Goal: Task Accomplishment & Management: Use online tool/utility

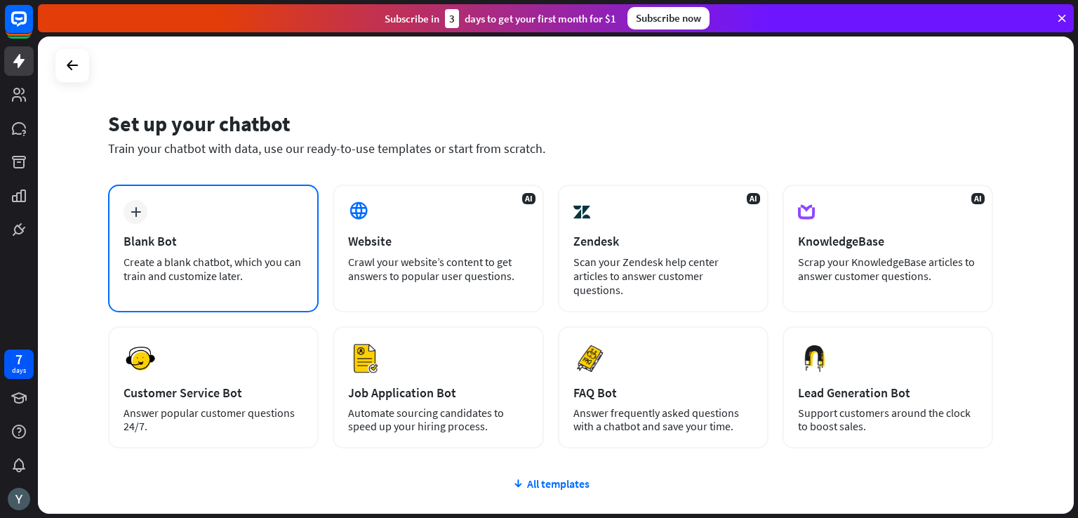
click at [255, 287] on div "plus Blank Bot Create a blank chatbot, which you can train and customize later." at bounding box center [213, 249] width 210 height 128
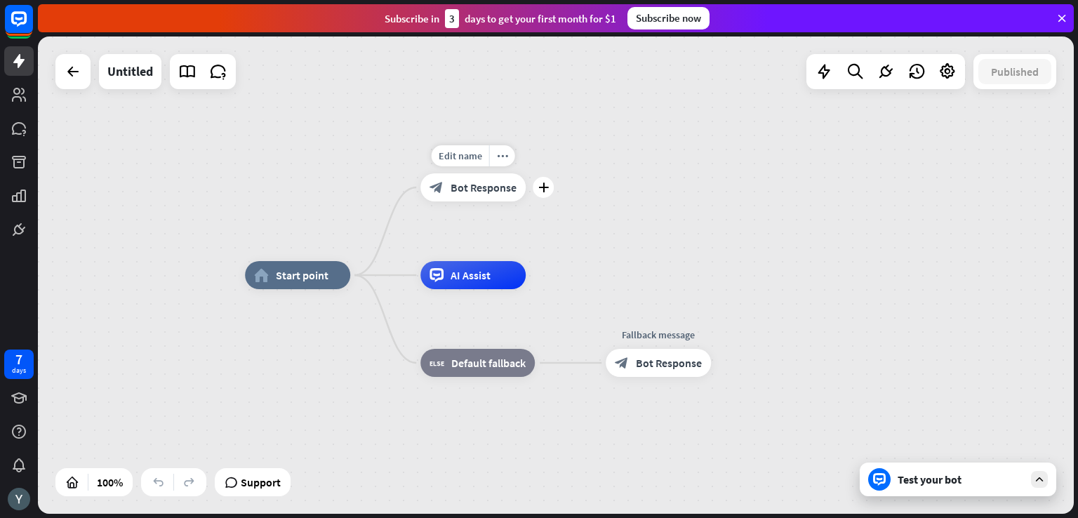
drag, startPoint x: 506, startPoint y: 196, endPoint x: 498, endPoint y: 194, distance: 8.0
click at [498, 194] on div "block_bot_response Bot Response" at bounding box center [472, 187] width 105 height 28
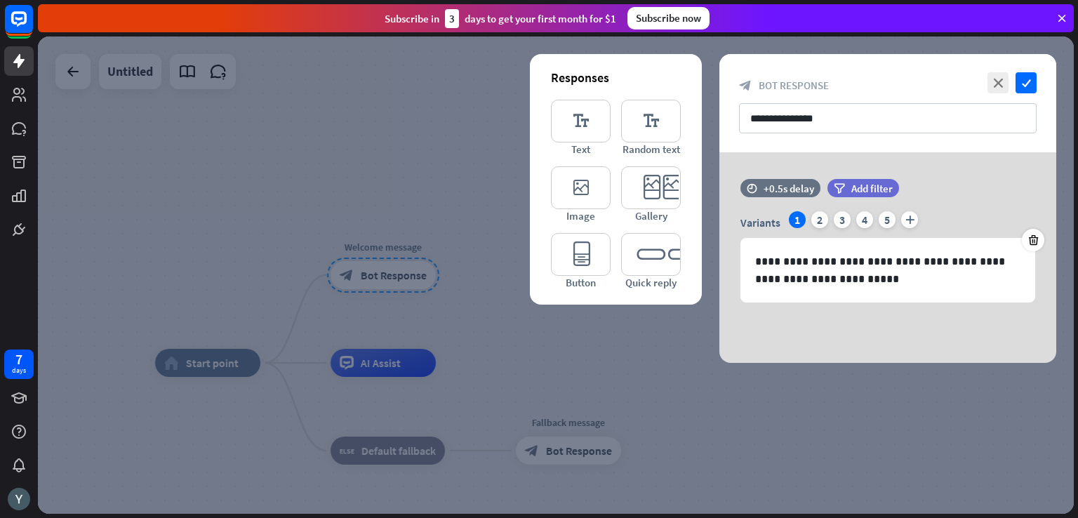
click at [326, 157] on div at bounding box center [556, 274] width 1036 height 477
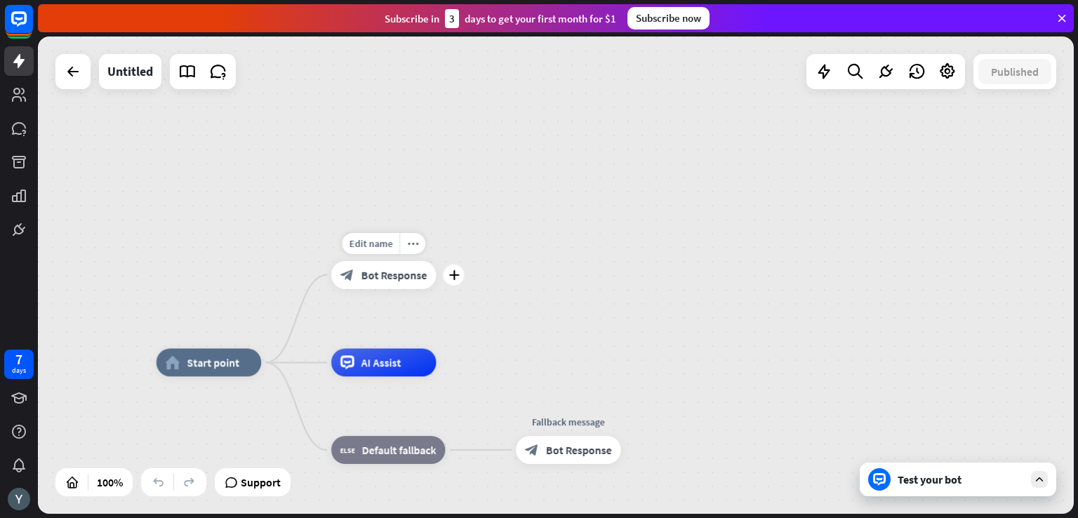
click at [422, 284] on div "block_bot_response Bot Response" at bounding box center [383, 275] width 105 height 28
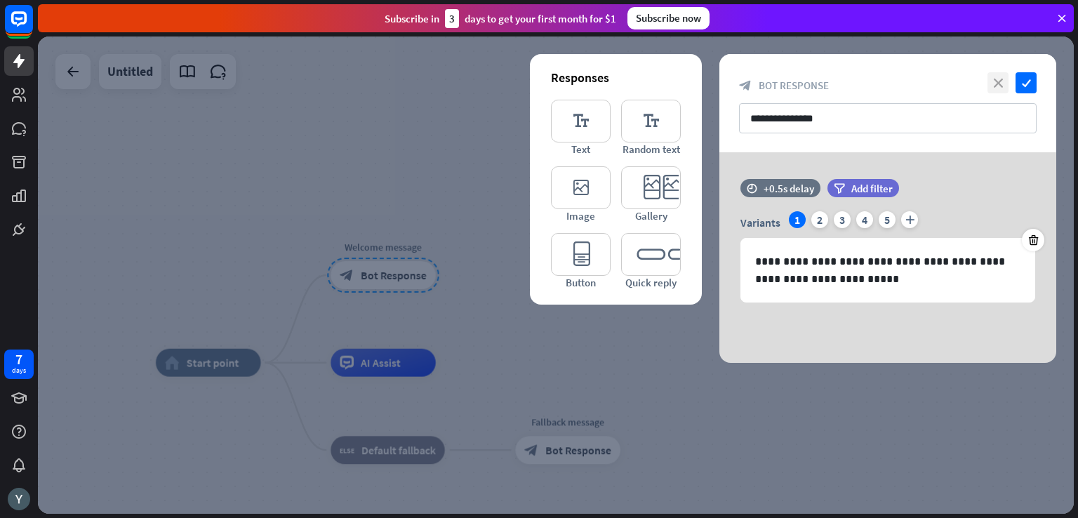
click at [996, 80] on icon "close" at bounding box center [997, 82] width 21 height 21
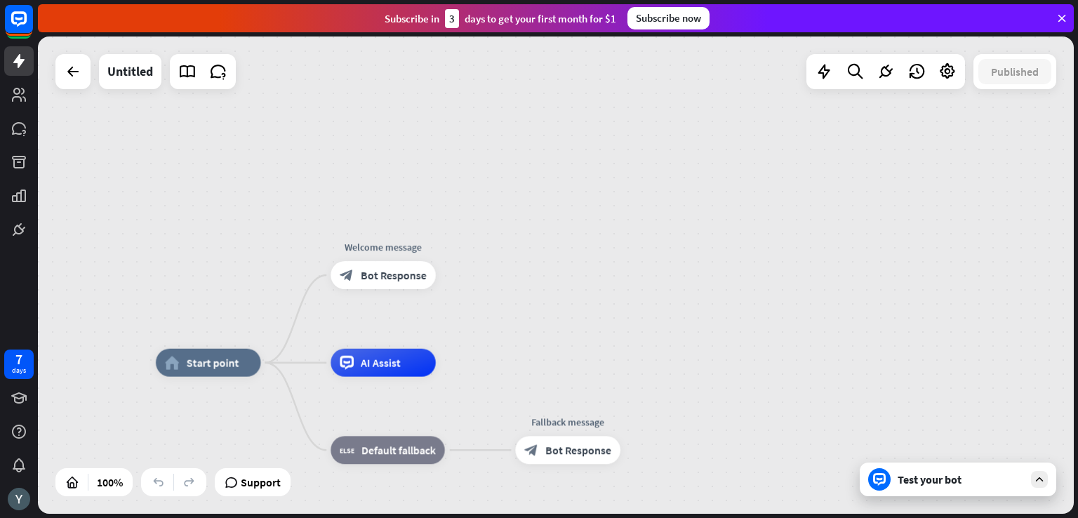
drag, startPoint x: 381, startPoint y: 374, endPoint x: 478, endPoint y: 309, distance: 116.9
click at [478, 309] on div "home_2 Start point Welcome message block_bot_response Bot Response Edit name mo…" at bounding box center [556, 274] width 1036 height 477
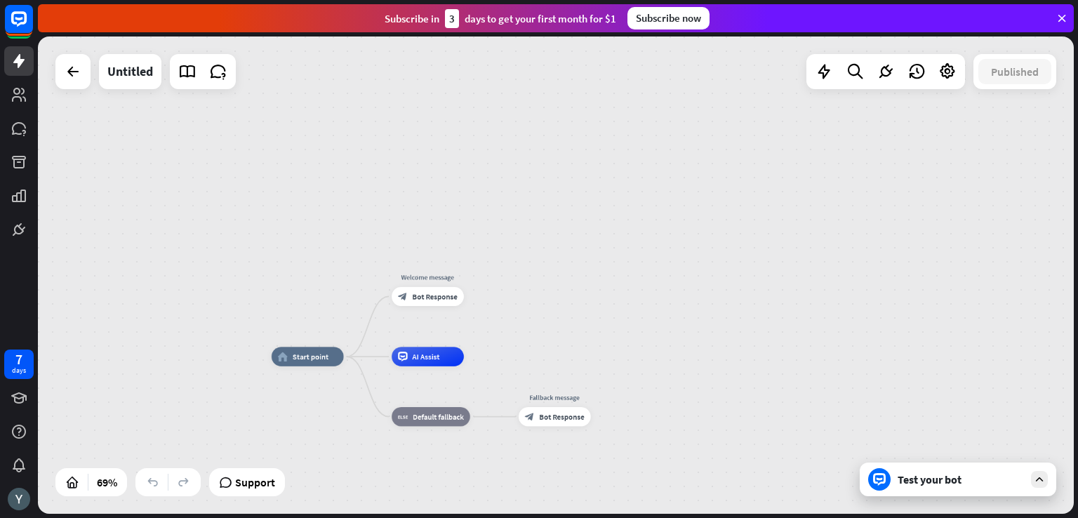
click at [957, 484] on div "Test your bot" at bounding box center [960, 479] width 126 height 14
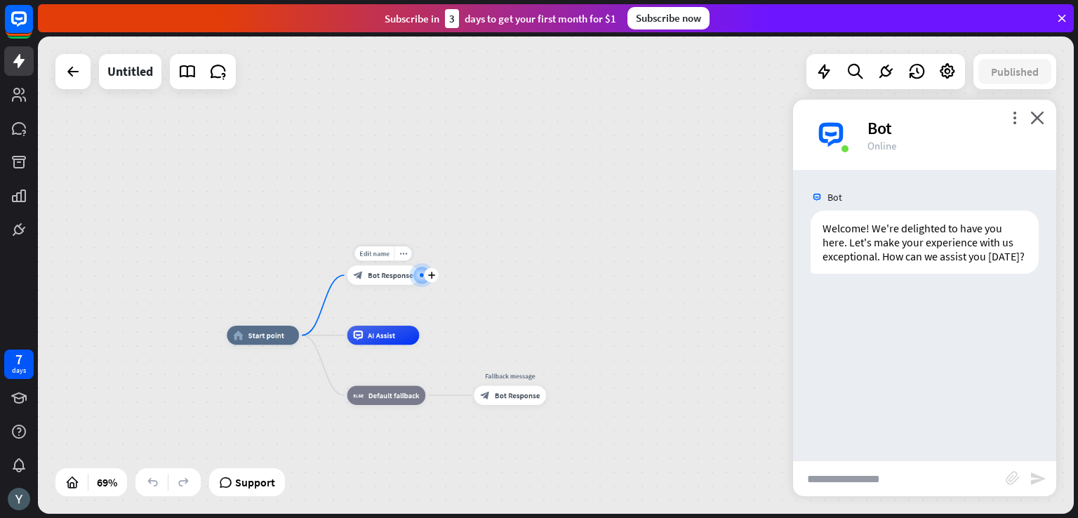
click at [400, 279] on span "Bot Response" at bounding box center [390, 275] width 45 height 10
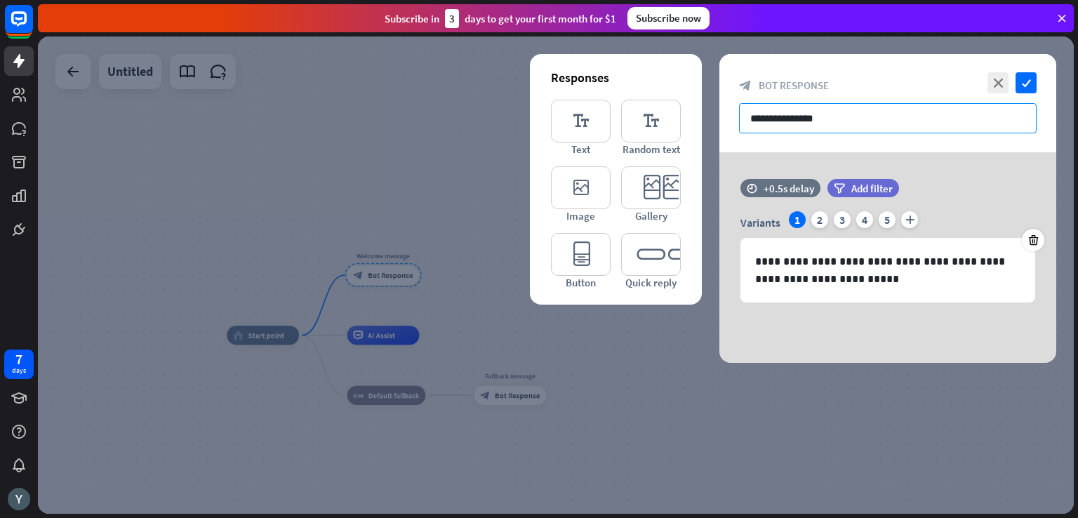
click at [878, 105] on input "**********" at bounding box center [887, 118] width 297 height 30
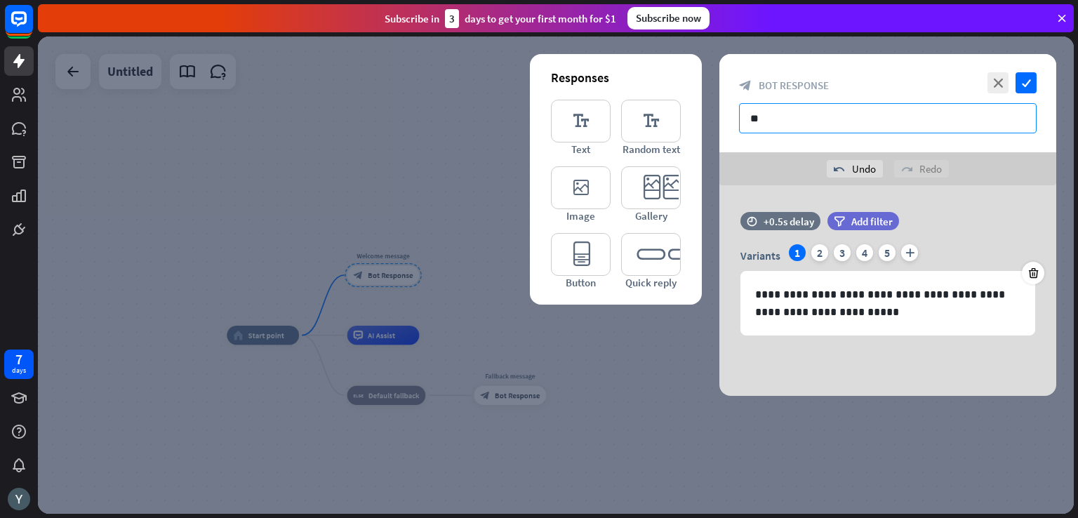
type input "*"
type input "**********"
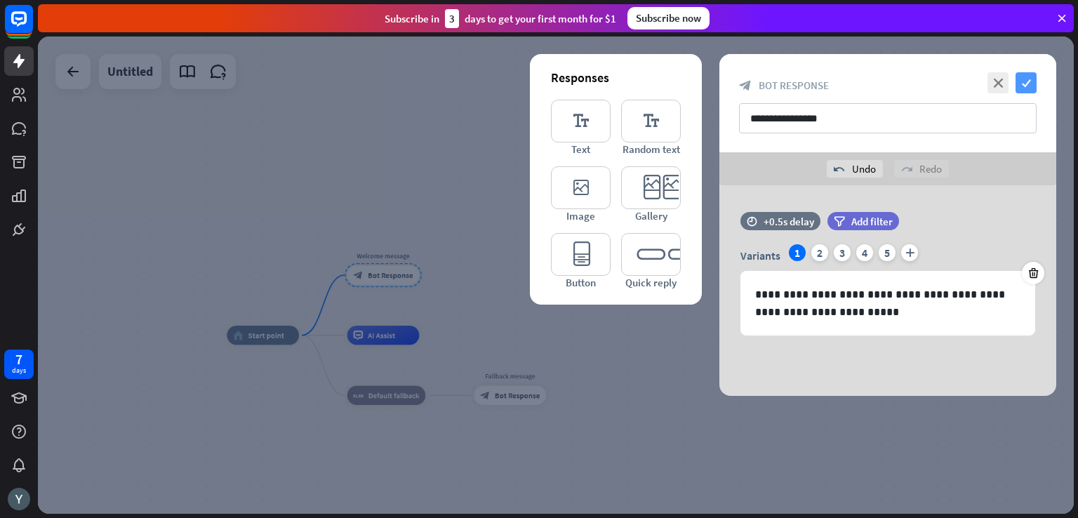
click at [1026, 80] on icon "check" at bounding box center [1025, 82] width 21 height 21
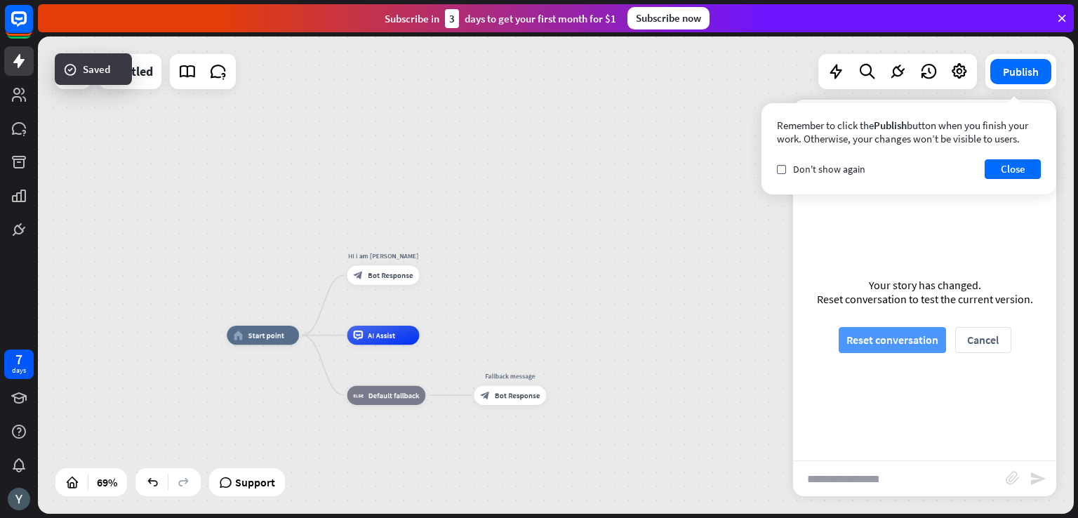
click at [906, 344] on button "Reset conversation" at bounding box center [891, 340] width 107 height 26
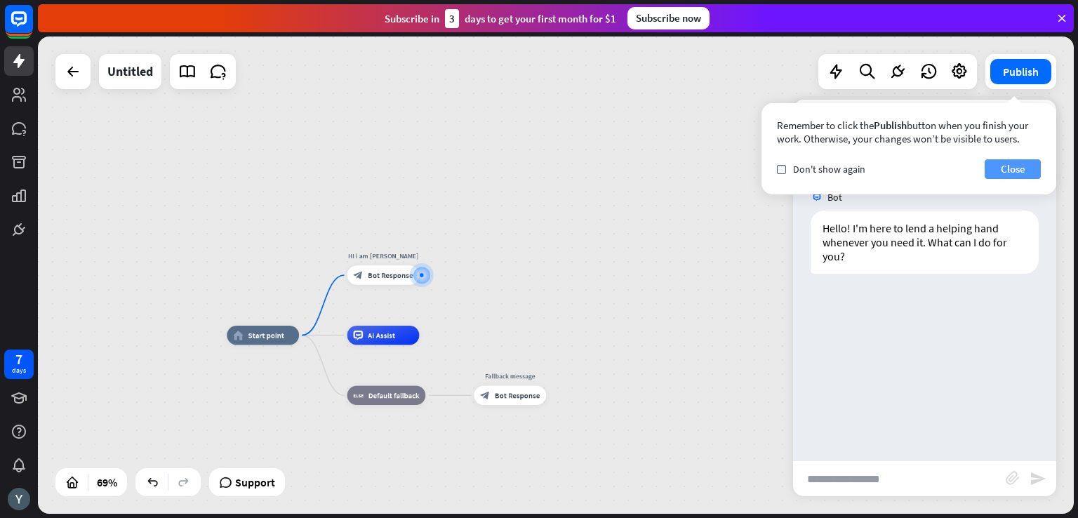
click at [1027, 173] on button "Close" at bounding box center [1012, 169] width 56 height 20
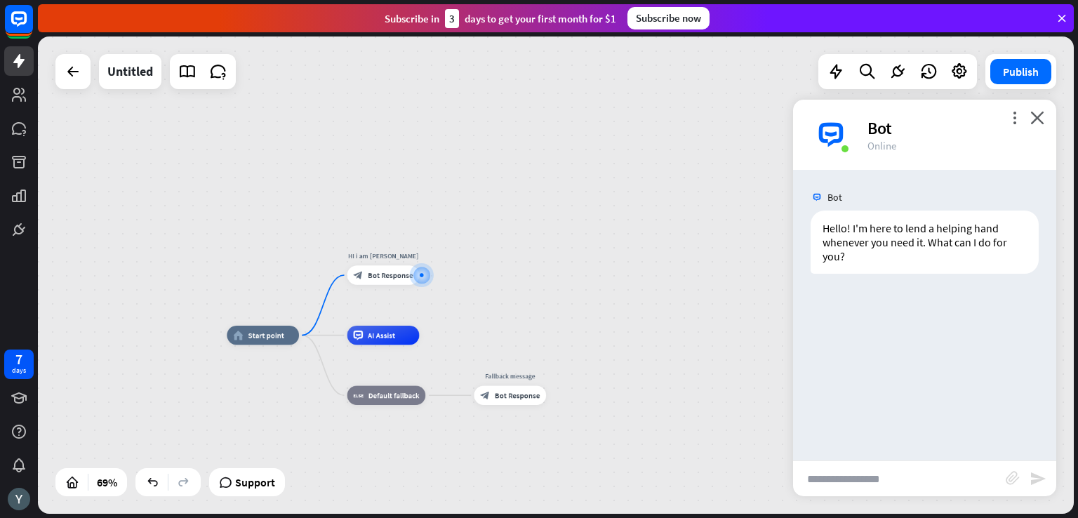
click at [853, 467] on input "text" at bounding box center [899, 478] width 213 height 35
type input "**"
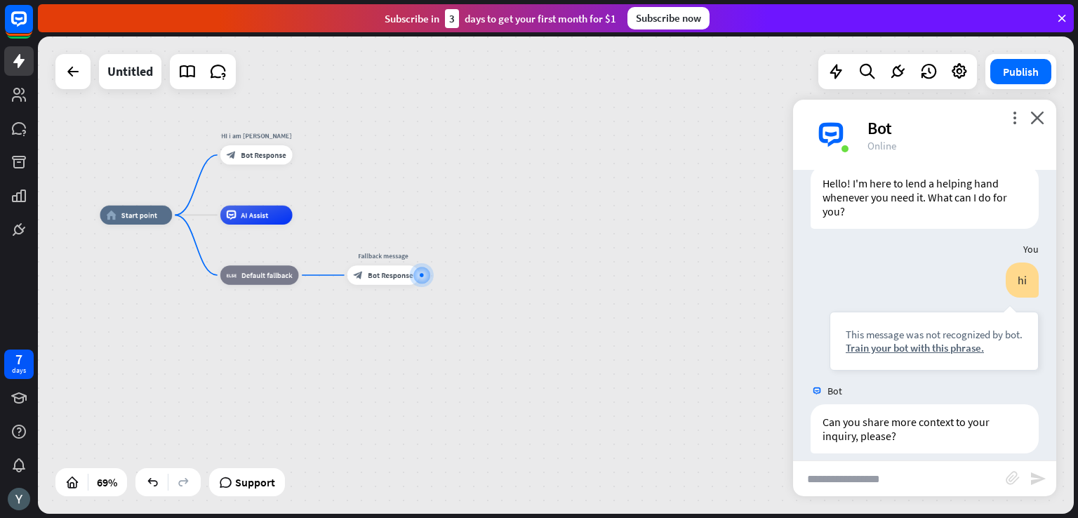
scroll to position [59, 0]
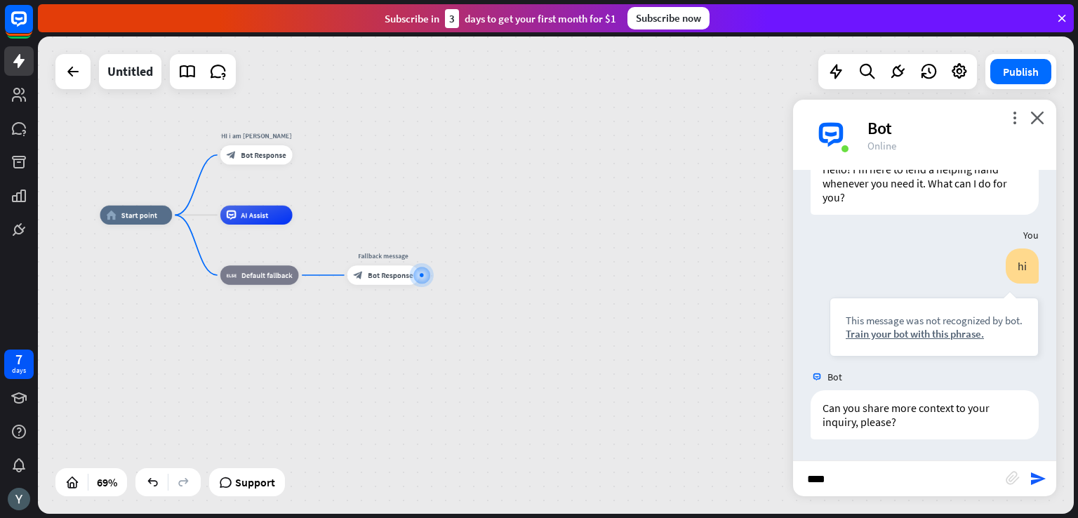
type input "*****"
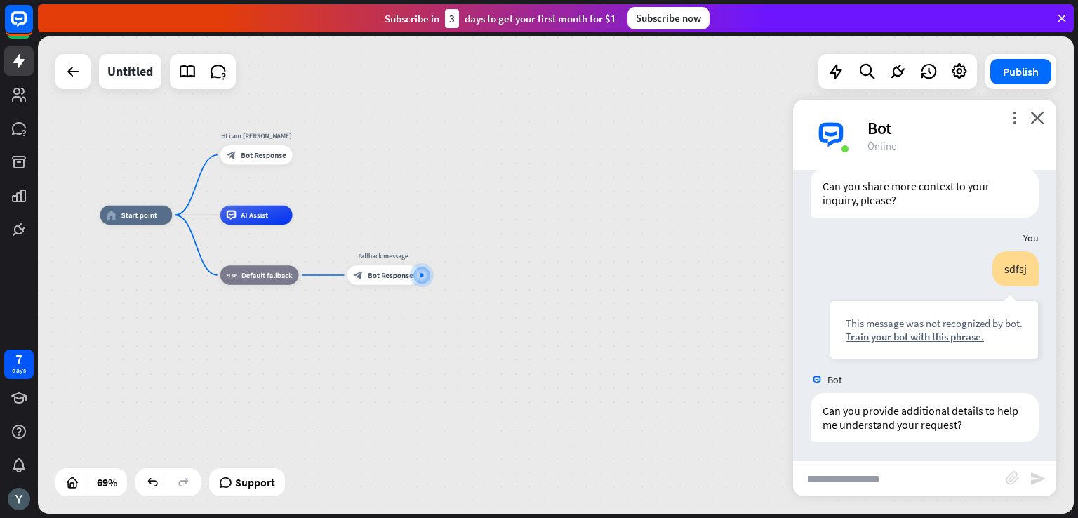
scroll to position [283, 0]
click at [246, 223] on div "AI Assist" at bounding box center [256, 215] width 72 height 19
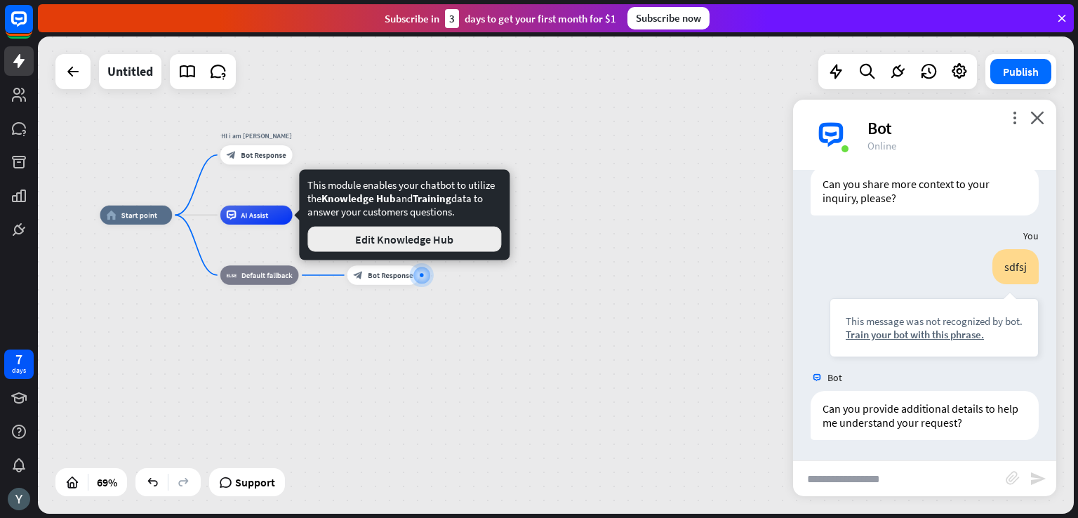
click at [361, 246] on button "Edit Knowledge Hub" at bounding box center [404, 239] width 194 height 25
